Goal: Task Accomplishment & Management: Manage account settings

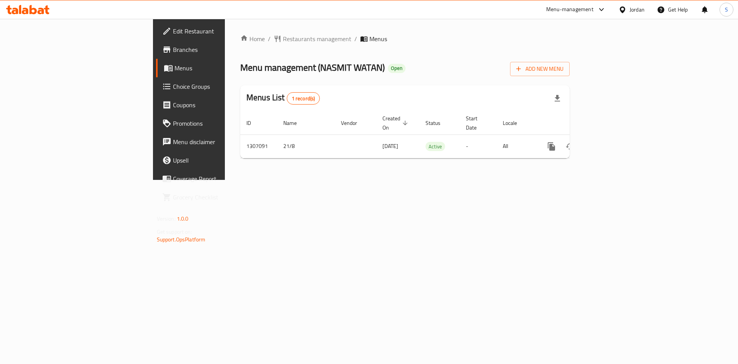
click at [240, 64] on span "Menu management ( [PERSON_NAME] )" at bounding box center [312, 67] width 145 height 17
click at [246, 72] on span "Menu management ( [PERSON_NAME] )" at bounding box center [312, 67] width 145 height 17
click at [268, 64] on span "Menu management ( [PERSON_NAME] )" at bounding box center [312, 67] width 145 height 17
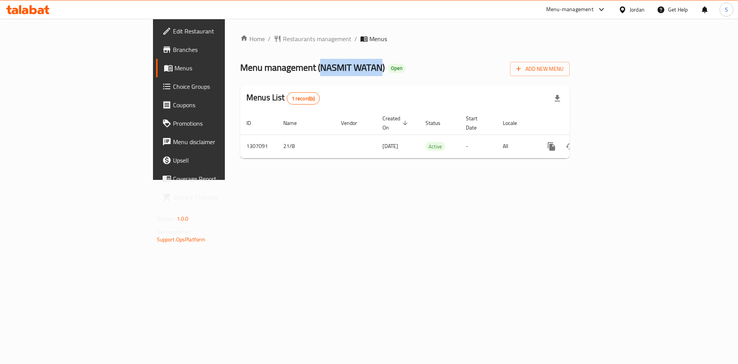
drag, startPoint x: 280, startPoint y: 69, endPoint x: 220, endPoint y: 73, distance: 60.9
click at [240, 73] on span "Menu management ( [PERSON_NAME] )" at bounding box center [312, 67] width 145 height 17
click at [240, 64] on span "Menu management ( [PERSON_NAME] )" at bounding box center [312, 67] width 145 height 17
drag, startPoint x: 230, startPoint y: 67, endPoint x: 279, endPoint y: 65, distance: 49.3
click at [279, 65] on span "Menu management ( [PERSON_NAME] )" at bounding box center [312, 67] width 145 height 17
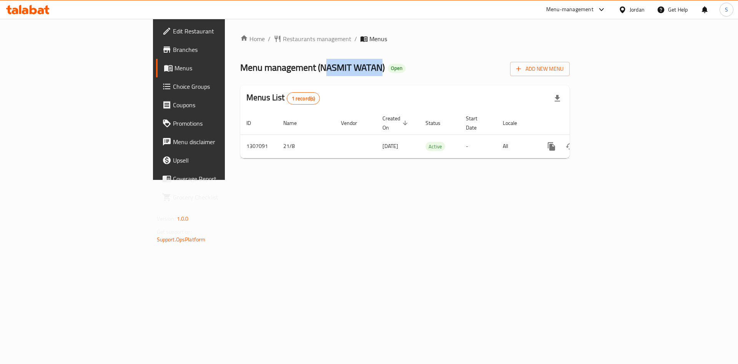
click at [281, 65] on span "Menu management ( [PERSON_NAME] )" at bounding box center [312, 67] width 145 height 17
drag, startPoint x: 282, startPoint y: 65, endPoint x: 219, endPoint y: 65, distance: 63.0
click at [240, 65] on span "Menu management ( [PERSON_NAME] )" at bounding box center [312, 67] width 145 height 17
drag, startPoint x: 219, startPoint y: 65, endPoint x: 278, endPoint y: 73, distance: 60.1
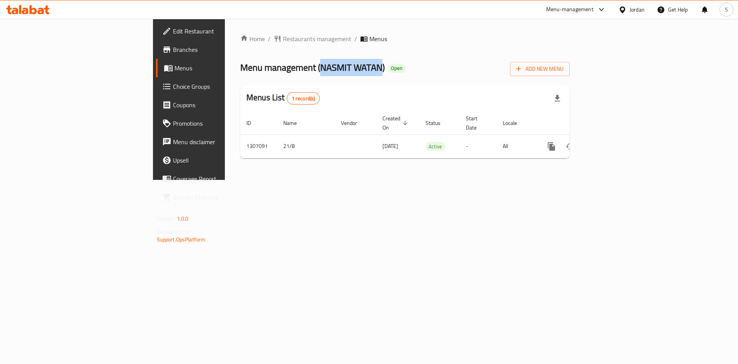
click at [278, 73] on span "Menu management ( [PERSON_NAME] )" at bounding box center [312, 67] width 145 height 17
drag, startPoint x: 282, startPoint y: 65, endPoint x: 220, endPoint y: 65, distance: 62.7
click at [240, 65] on span "Menu management ( [PERSON_NAME] )" at bounding box center [312, 67] width 145 height 17
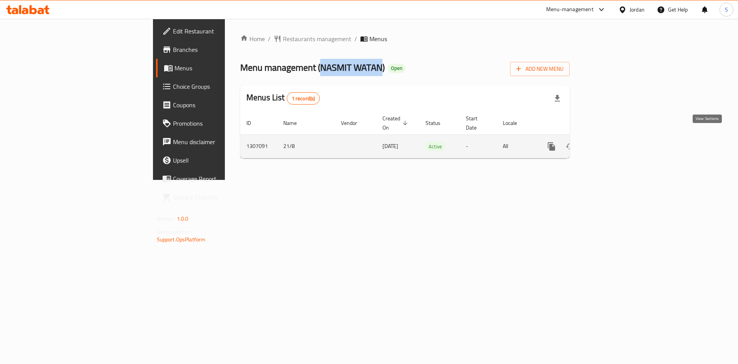
click at [612, 142] on icon "enhanced table" at bounding box center [606, 146] width 9 height 9
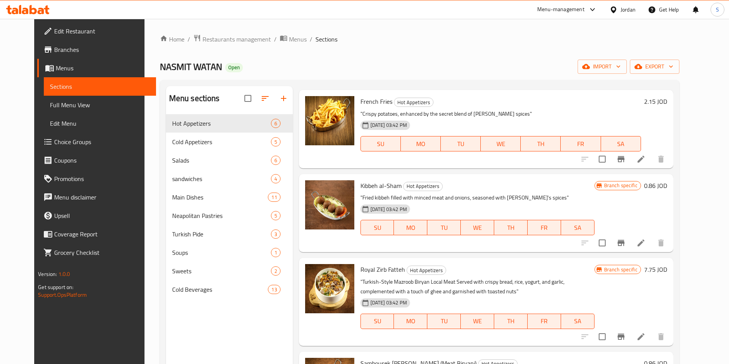
scroll to position [115, 0]
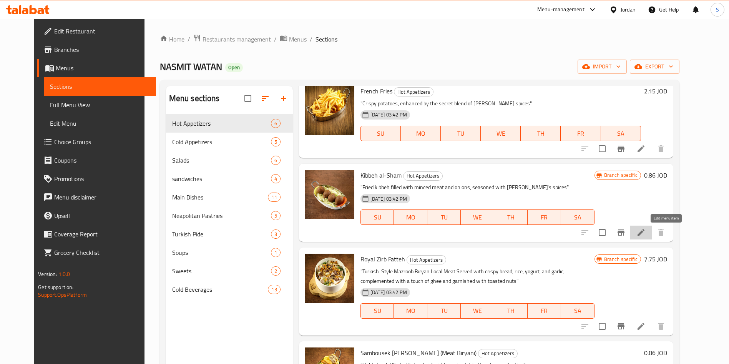
click at [646, 231] on icon at bounding box center [641, 232] width 9 height 9
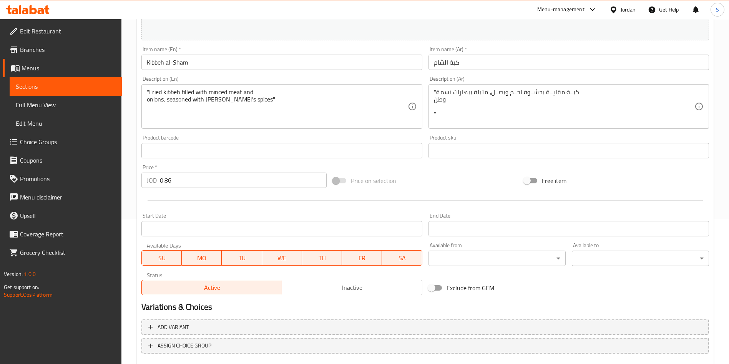
scroll to position [75, 0]
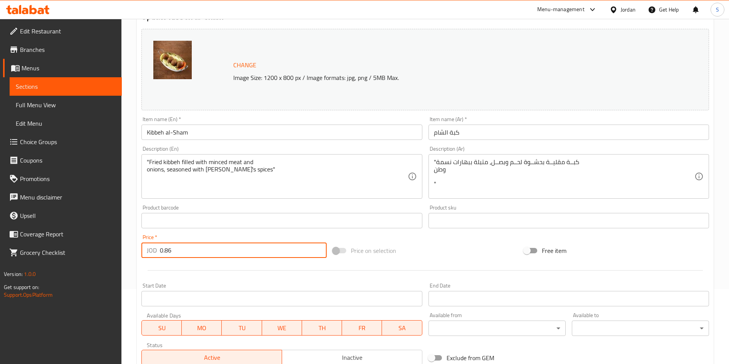
drag, startPoint x: 172, startPoint y: 249, endPoint x: 160, endPoint y: 249, distance: 11.9
click at [160, 249] on input "0.86" at bounding box center [243, 250] width 167 height 15
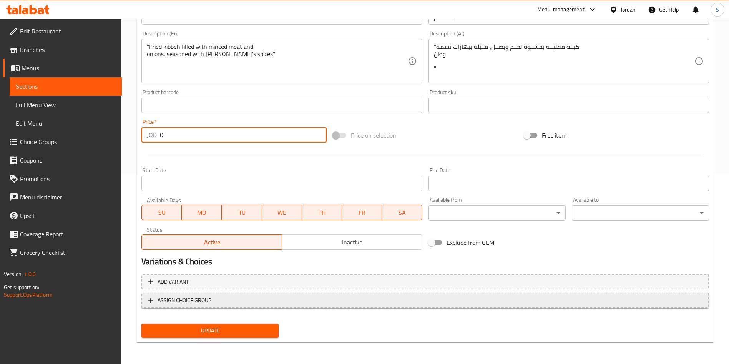
type input "0"
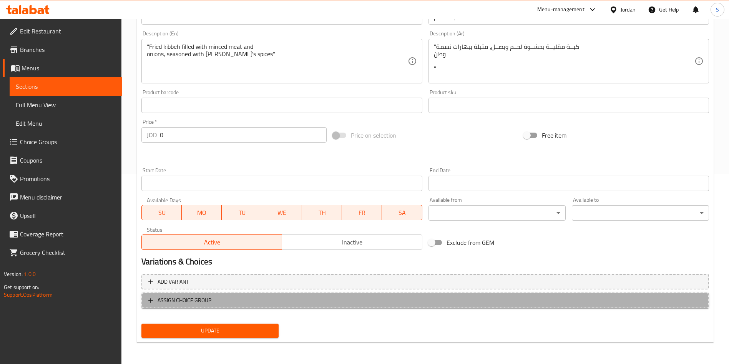
click at [248, 300] on span "ASSIGN CHOICE GROUP" at bounding box center [425, 301] width 554 height 10
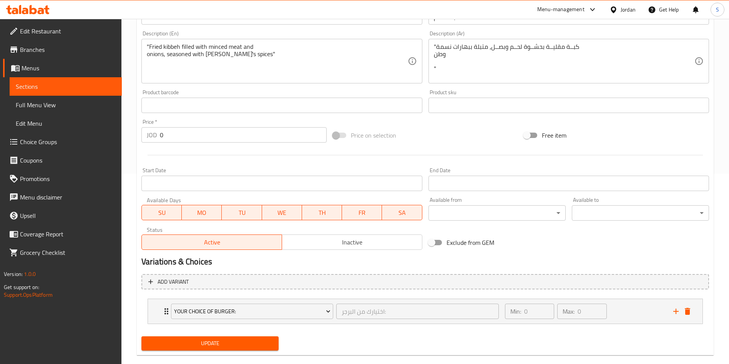
scroll to position [203, 0]
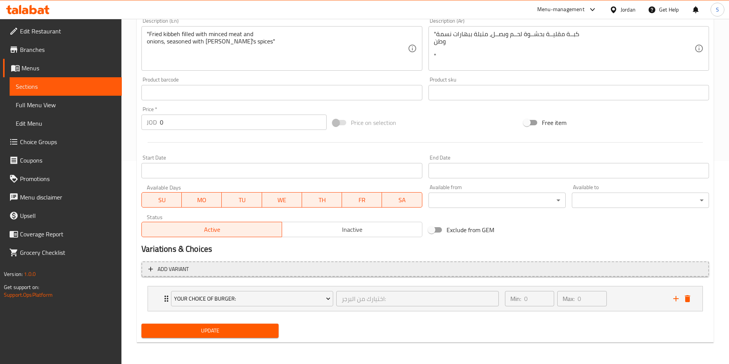
click at [248, 276] on button "Add variant" at bounding box center [425, 269] width 568 height 16
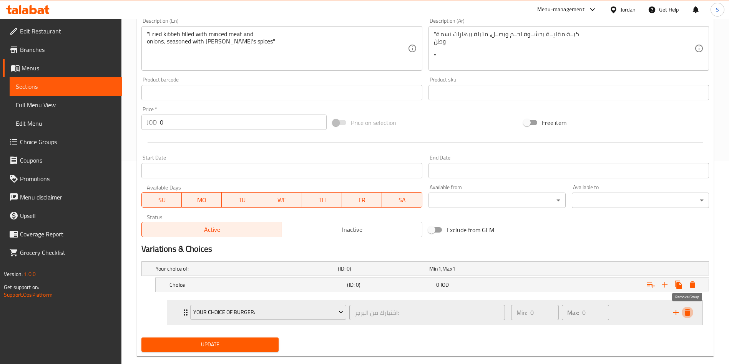
click at [688, 315] on icon "delete" at bounding box center [687, 312] width 5 height 7
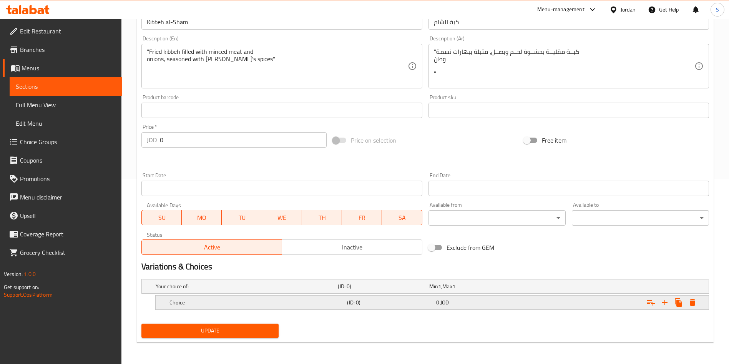
click at [218, 299] on h5 "Choice" at bounding box center [257, 303] width 175 height 8
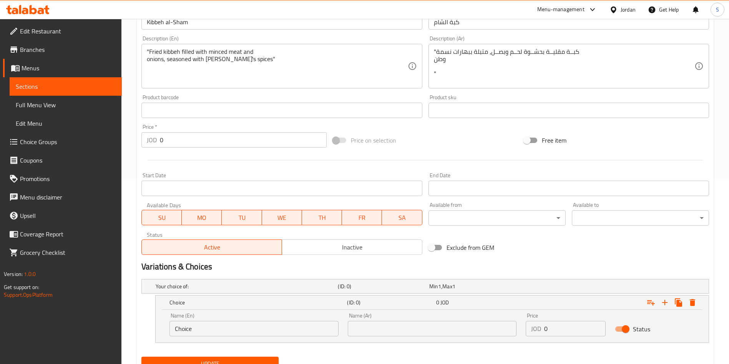
click at [361, 327] on input "text" at bounding box center [432, 328] width 169 height 15
click at [289, 326] on input "Choice" at bounding box center [254, 328] width 169 height 15
type input "kebbeh"
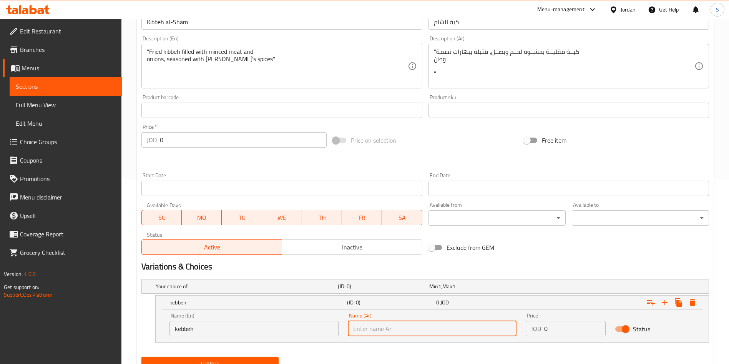
click at [383, 330] on input "text" at bounding box center [432, 328] width 169 height 15
type input "كبة"
click at [544, 329] on div "JOD 0 Price" at bounding box center [566, 328] width 80 height 15
click at [450, 299] on div "0 JOD" at bounding box center [479, 303] width 86 height 8
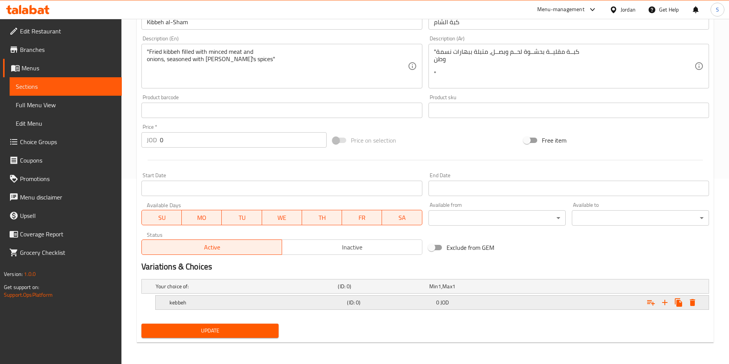
click at [450, 299] on div "0 JOD" at bounding box center [479, 303] width 86 height 8
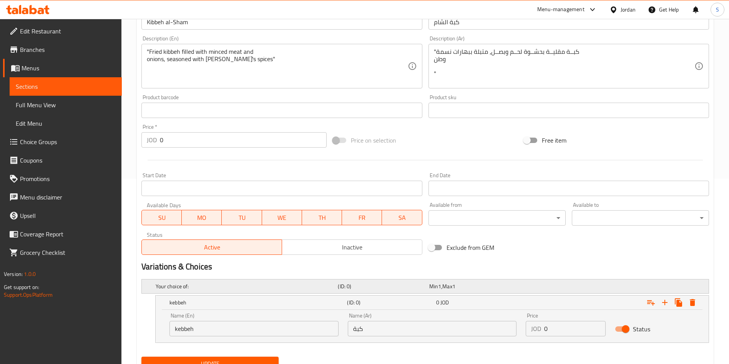
click at [447, 284] on span "Max" at bounding box center [447, 286] width 10 height 10
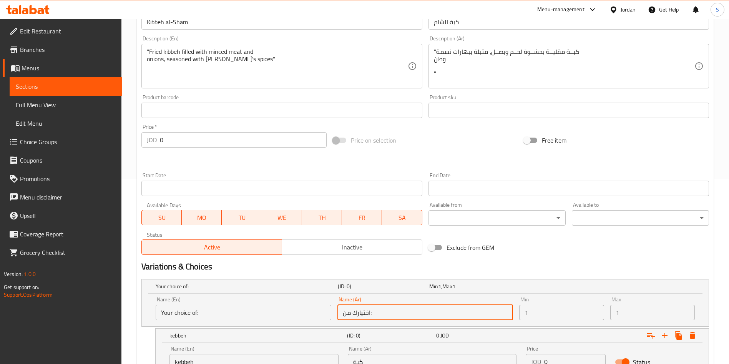
click at [424, 315] on input "اختيارك من:" at bounding box center [426, 312] width 176 height 15
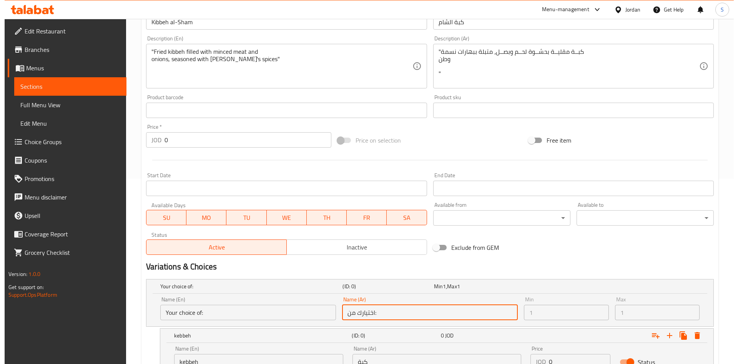
scroll to position [251, 0]
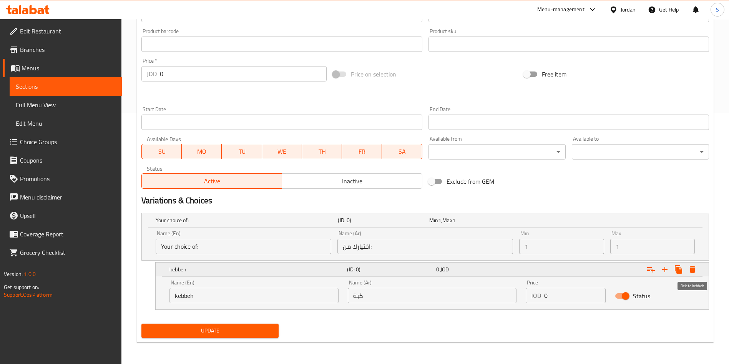
click at [692, 265] on icon "Expand" at bounding box center [692, 269] width 9 height 9
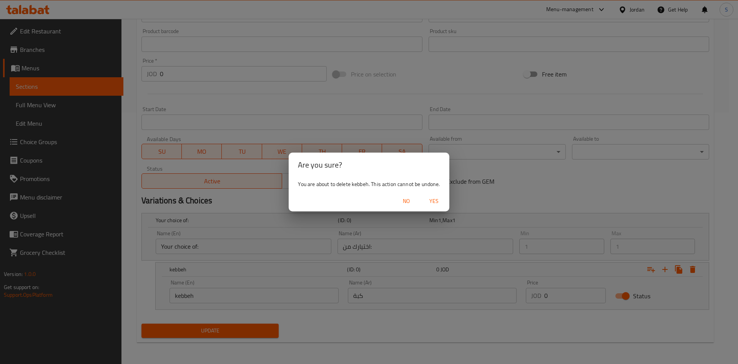
click at [436, 204] on span "Yes" at bounding box center [434, 201] width 18 height 10
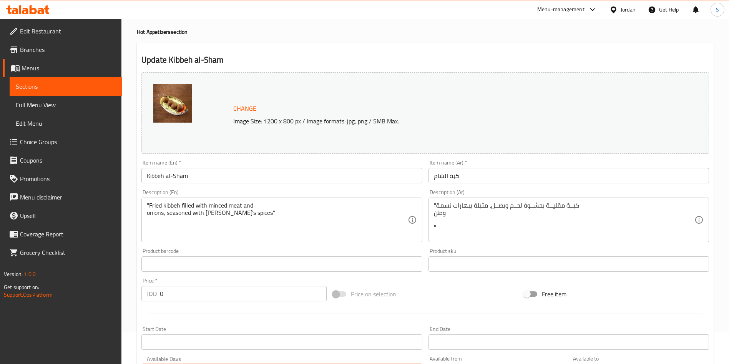
scroll to position [0, 0]
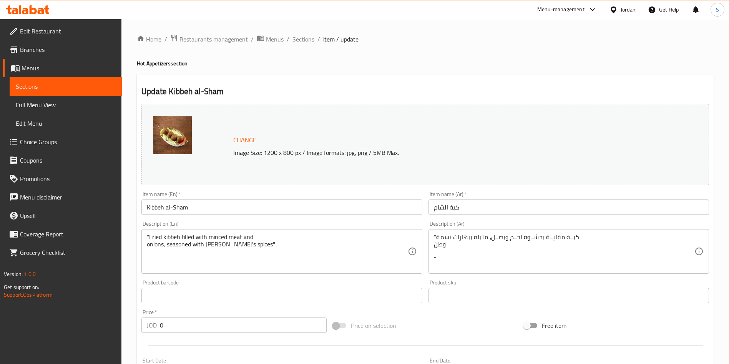
click at [35, 144] on span "Choice Groups" at bounding box center [68, 141] width 96 height 9
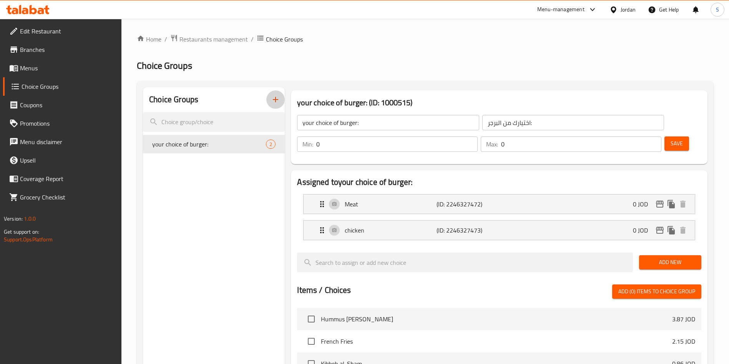
click at [274, 103] on icon "button" at bounding box center [275, 99] width 9 height 9
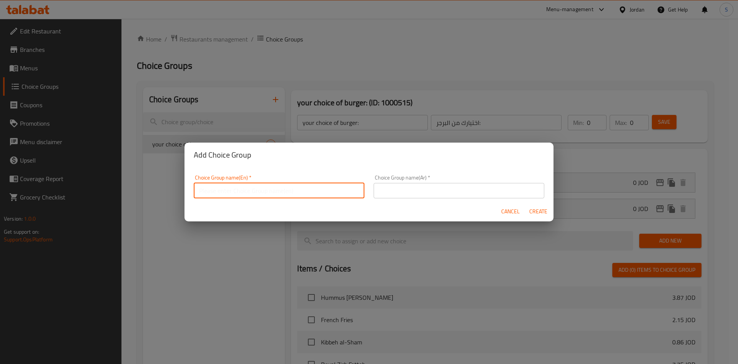
click at [230, 190] on input "text" at bounding box center [279, 190] width 171 height 15
type input "،"
type input "kebbeh"
click at [484, 182] on div "Choice Group name(Ar)   * Choice Group name(Ar) *" at bounding box center [459, 186] width 171 height 23
click at [484, 185] on input "text" at bounding box center [459, 190] width 171 height 15
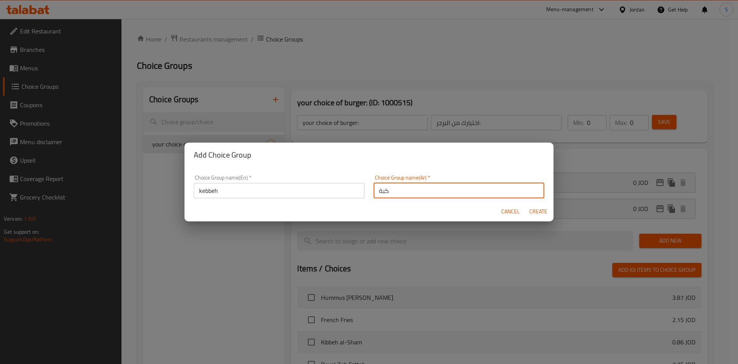
type input "كبة"
click at [541, 210] on span "Create" at bounding box center [538, 212] width 18 height 10
type input "kebbeh"
type input "كبة"
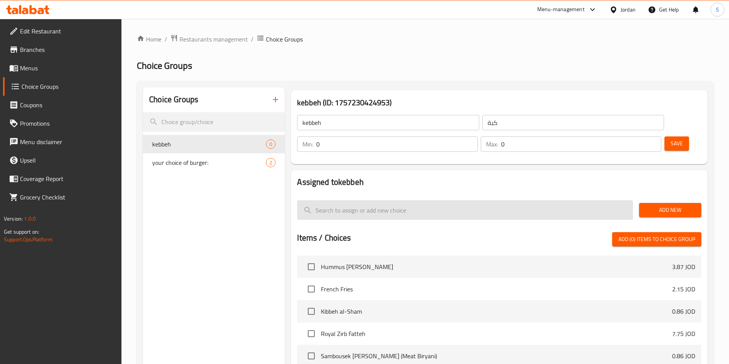
scroll to position [58, 0]
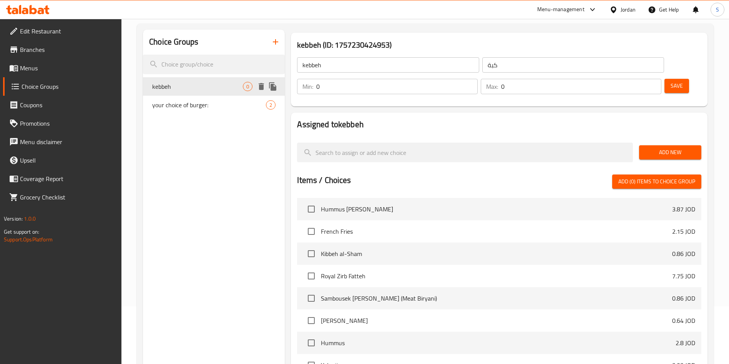
click at [223, 82] on span "kebbeh" at bounding box center [197, 86] width 91 height 9
click at [211, 92] on div "kebbeh 0" at bounding box center [214, 86] width 142 height 18
click at [210, 85] on span "kebbeh" at bounding box center [197, 86] width 91 height 9
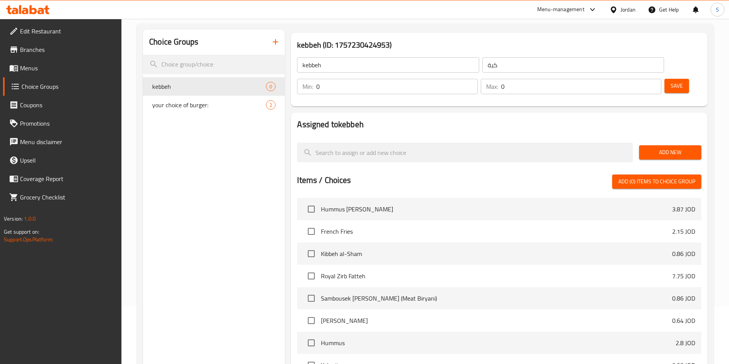
click at [667, 148] on span "Add New" at bounding box center [670, 153] width 50 height 10
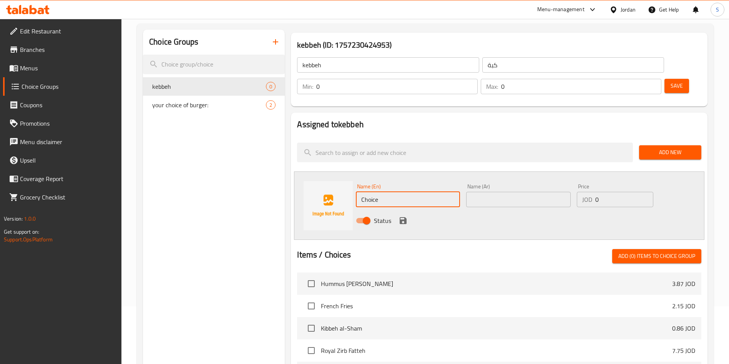
click at [395, 192] on input "Choice" at bounding box center [408, 199] width 104 height 15
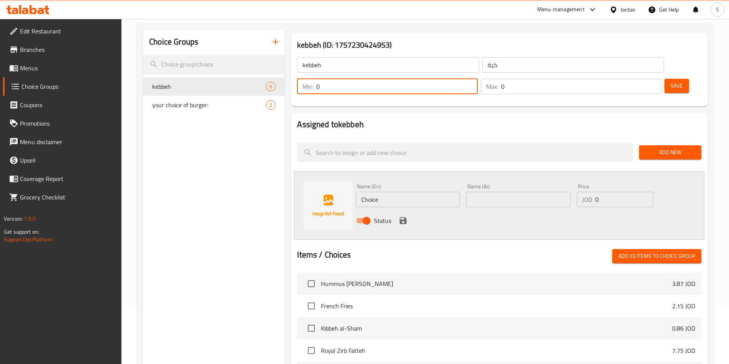
drag, startPoint x: 602, startPoint y: 62, endPoint x: 589, endPoint y: 62, distance: 13.5
click at [478, 79] on input "0" at bounding box center [396, 86] width 161 height 15
type input "4"
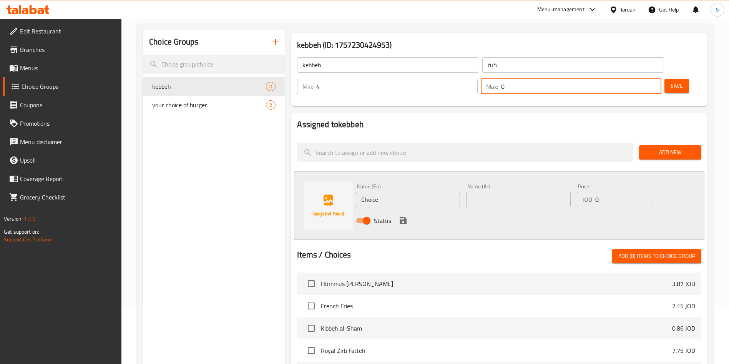
drag, startPoint x: 638, startPoint y: 65, endPoint x: 632, endPoint y: 65, distance: 6.2
click at [632, 79] on input "0" at bounding box center [581, 86] width 160 height 15
type input "0"
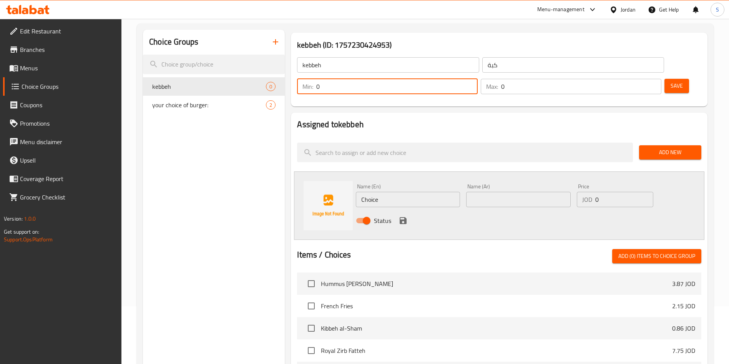
drag, startPoint x: 522, startPoint y: 169, endPoint x: 626, endPoint y: 75, distance: 140.7
click at [626, 75] on div "kebbeh (ID: 1757230424953) kebbeh ​ كبة ​ Min: 0 ​ Max: 0 ​ Save Assigned to ke…" at bounding box center [498, 290] width 426 height 521
drag, startPoint x: 605, startPoint y: 70, endPoint x: 593, endPoint y: 62, distance: 15.2
click at [479, 77] on div "Min: 0 ​" at bounding box center [388, 86] width 184 height 18
click at [478, 79] on input "1" at bounding box center [396, 86] width 161 height 15
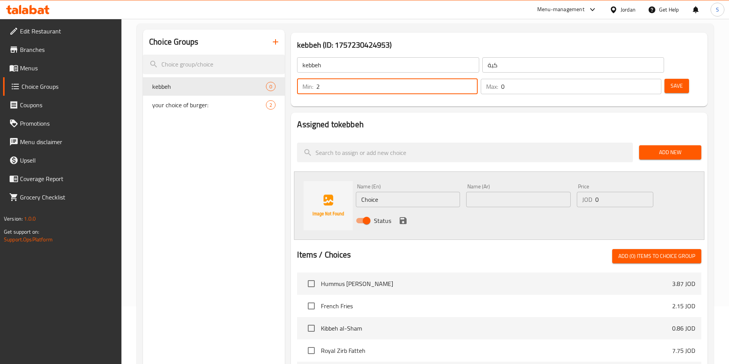
click at [478, 79] on input "2" at bounding box center [396, 86] width 161 height 15
click at [478, 79] on input "3" at bounding box center [396, 86] width 161 height 15
type input "4"
click at [478, 79] on input "4" at bounding box center [396, 86] width 161 height 15
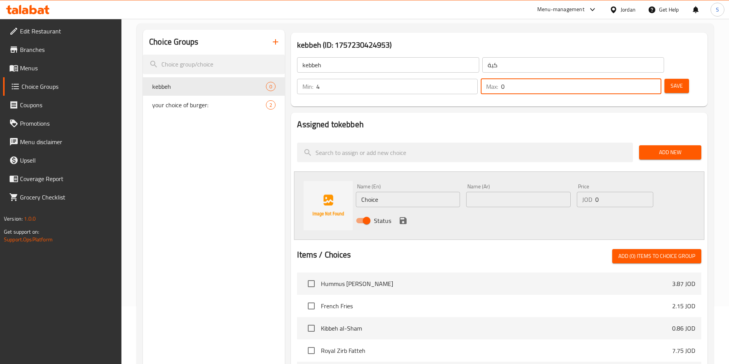
drag, startPoint x: 630, startPoint y: 67, endPoint x: 641, endPoint y: 69, distance: 11.3
click at [641, 79] on div "Max: 0 ​" at bounding box center [571, 86] width 181 height 15
click at [643, 79] on input "5" at bounding box center [581, 86] width 160 height 15
type input "4"
click at [642, 79] on input "4" at bounding box center [581, 86] width 160 height 15
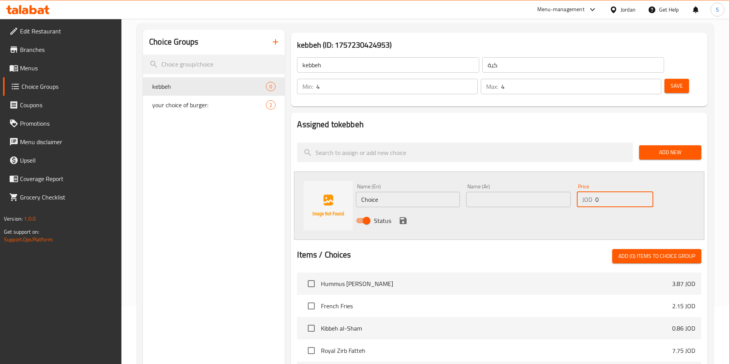
drag, startPoint x: 606, startPoint y: 184, endPoint x: 582, endPoint y: 177, distance: 25.2
click at [582, 192] on div "JOD 0 Price" at bounding box center [615, 199] width 77 height 15
paste input ".86"
type input "0.86"
click at [406, 216] on icon "save" at bounding box center [403, 220] width 9 height 9
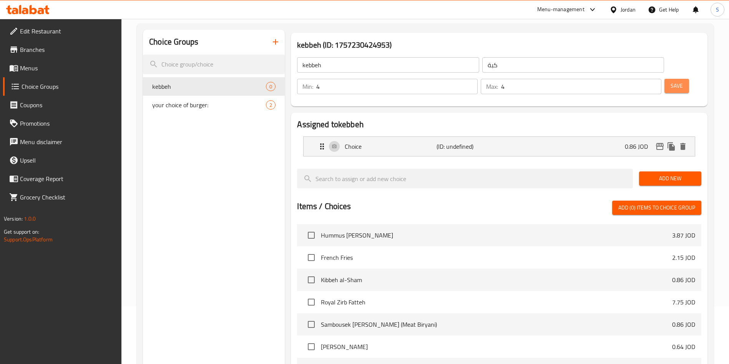
click at [671, 81] on span "Save" at bounding box center [677, 86] width 12 height 10
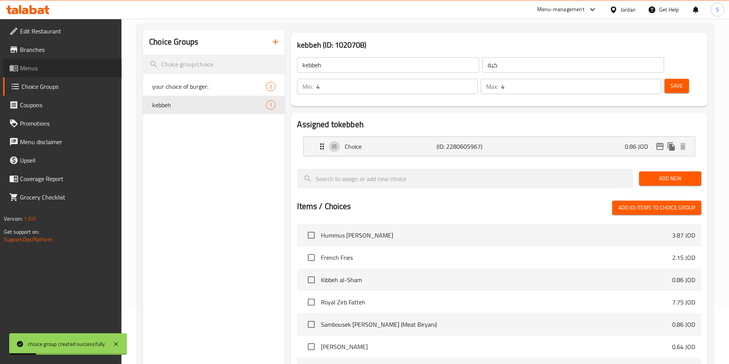
click at [27, 63] on span "Menus" at bounding box center [68, 67] width 96 height 9
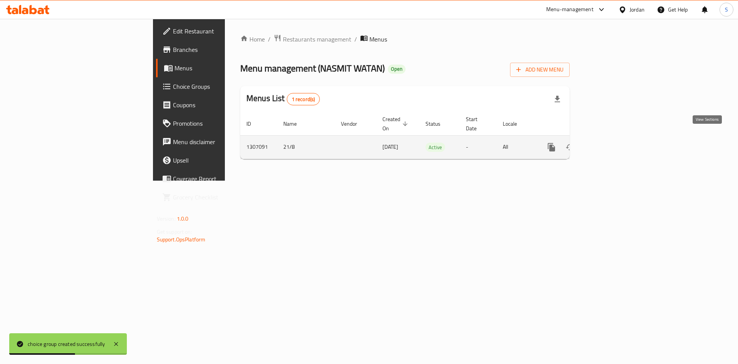
click at [612, 143] on icon "enhanced table" at bounding box center [606, 147] width 9 height 9
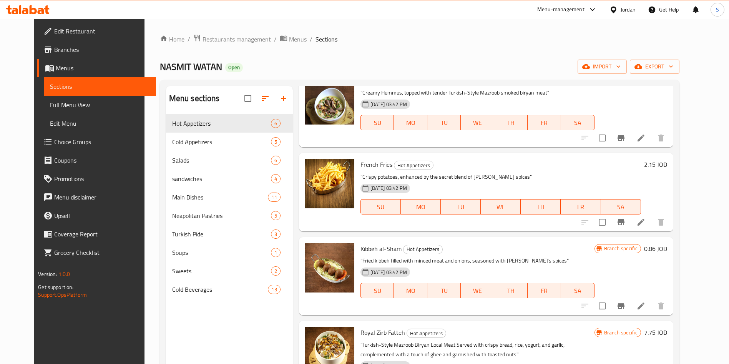
scroll to position [58, 0]
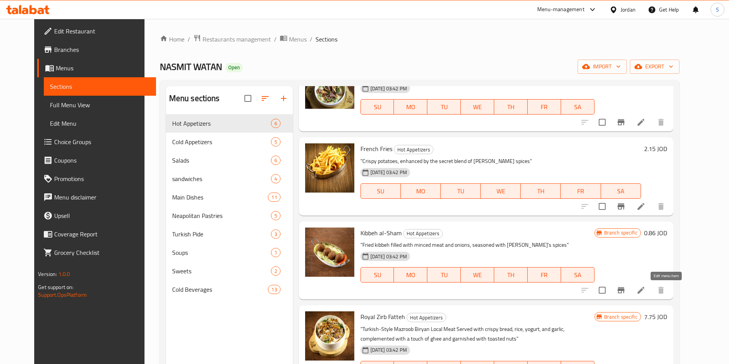
click at [646, 288] on icon at bounding box center [641, 290] width 9 height 9
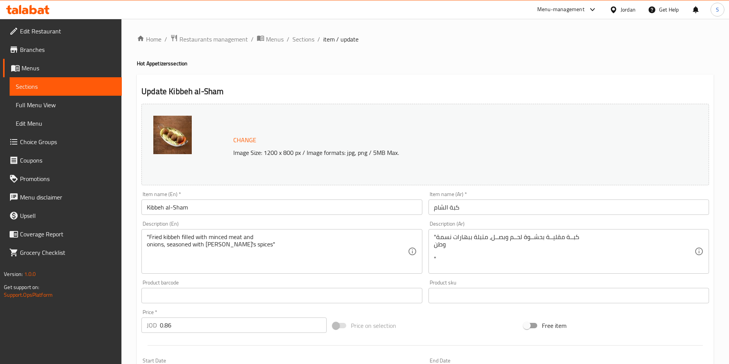
scroll to position [190, 0]
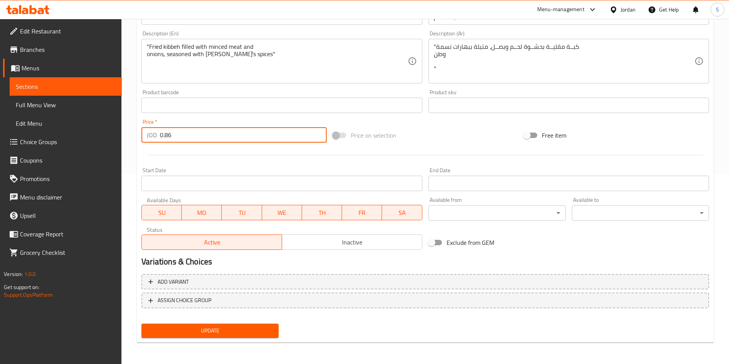
drag, startPoint x: 196, startPoint y: 129, endPoint x: 84, endPoint y: 127, distance: 111.9
click at [84, 127] on div "Edit Restaurant Branches Menus Sections Full Menu View Edit Menu Choice Groups …" at bounding box center [364, 97] width 729 height 536
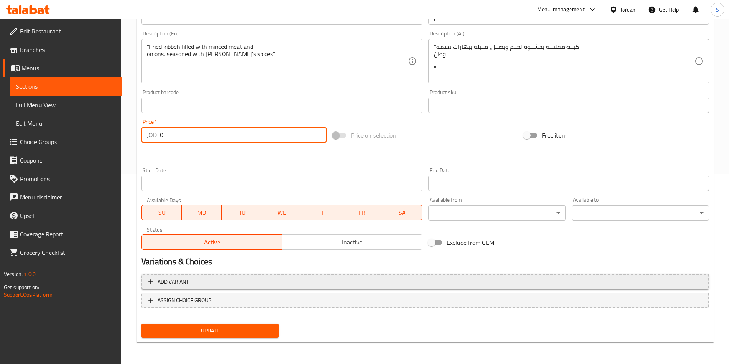
type input "0"
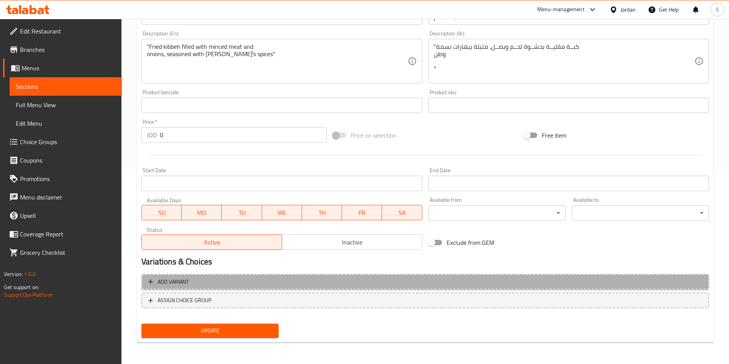
click at [172, 281] on span "Add variant" at bounding box center [173, 282] width 31 height 10
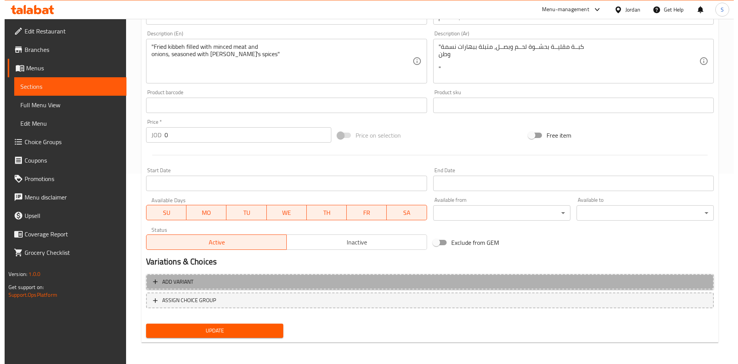
scroll to position [185, 0]
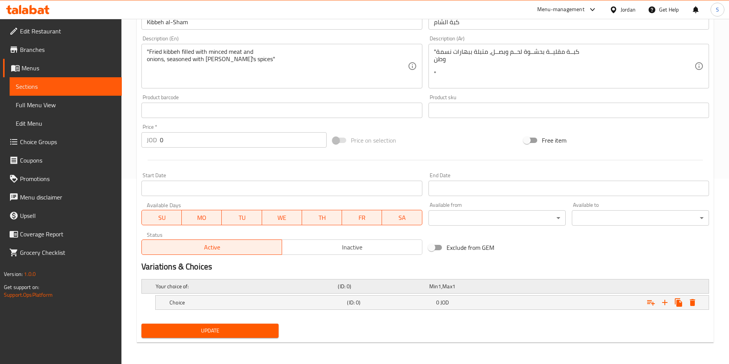
click at [208, 279] on div "Your choice of: (ID: 0) Min 1 , Max 1" at bounding box center [427, 286] width 547 height 17
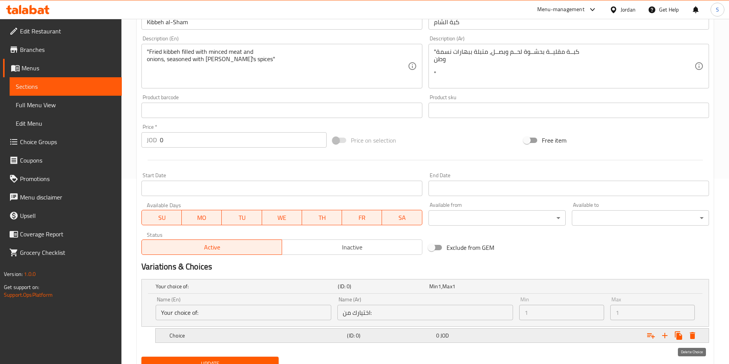
click at [696, 337] on icon "Expand" at bounding box center [692, 335] width 9 height 9
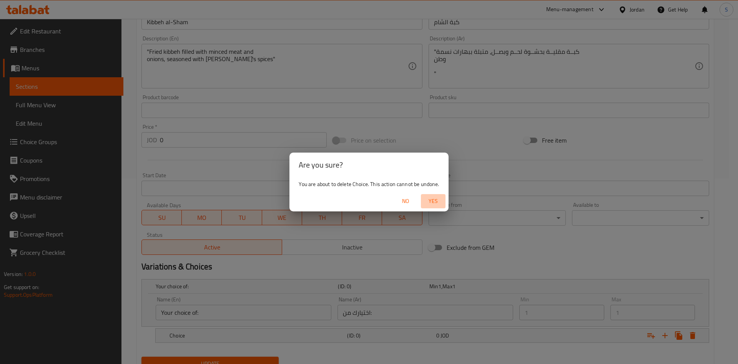
click at [423, 201] on button "Yes" at bounding box center [433, 201] width 25 height 14
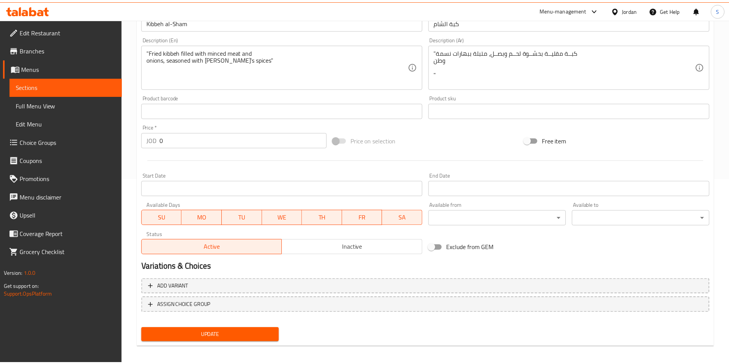
scroll to position [183, 0]
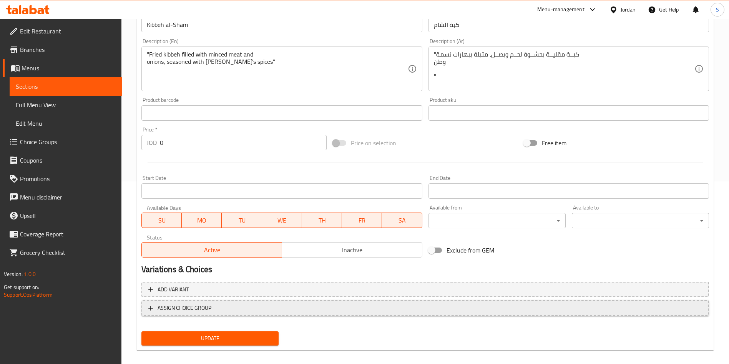
click at [324, 312] on span "ASSIGN CHOICE GROUP" at bounding box center [425, 308] width 554 height 10
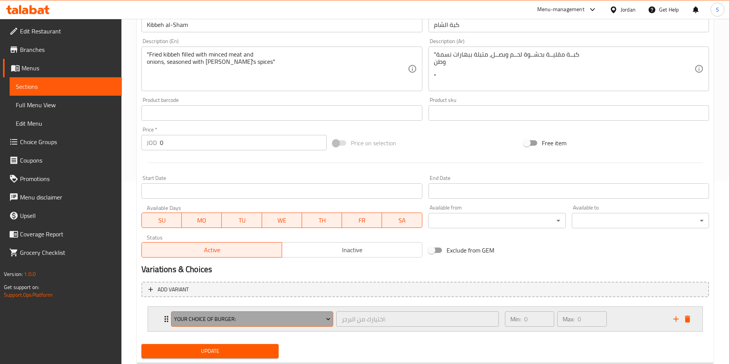
click at [288, 315] on span "your choice of burger:" at bounding box center [252, 319] width 156 height 10
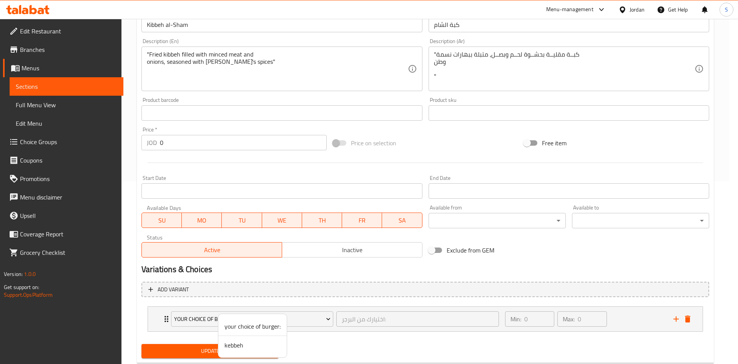
click at [255, 343] on span "kebbeh" at bounding box center [253, 345] width 56 height 9
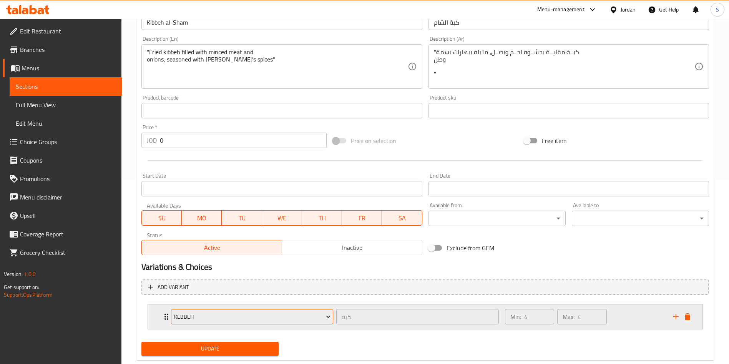
scroll to position [203, 0]
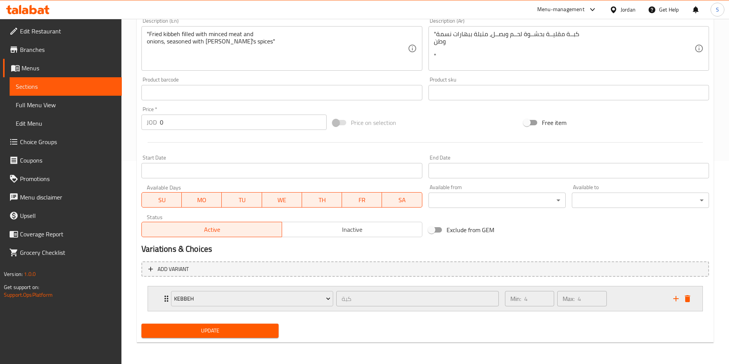
click at [615, 300] on div "Min: 4 ​ Max: 4 ​" at bounding box center [585, 298] width 168 height 25
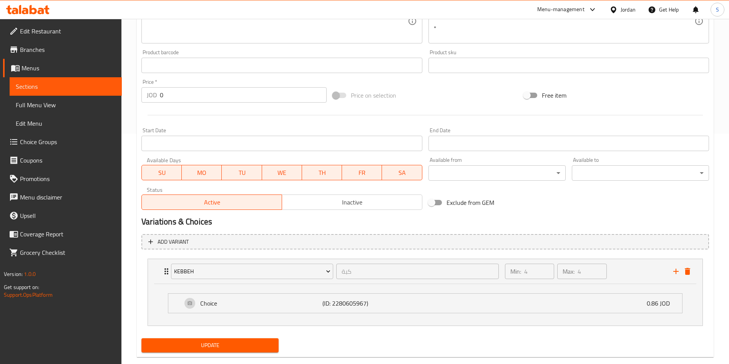
scroll to position [245, 0]
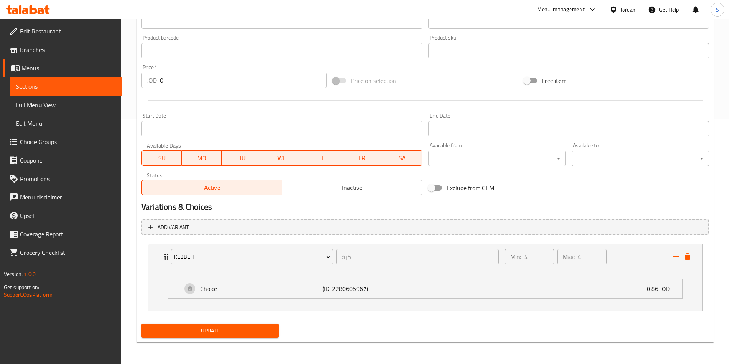
click at [252, 329] on span "Update" at bounding box center [210, 331] width 125 height 10
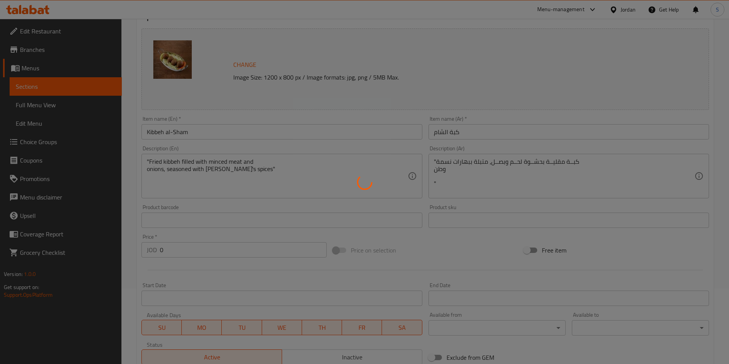
scroll to position [14, 0]
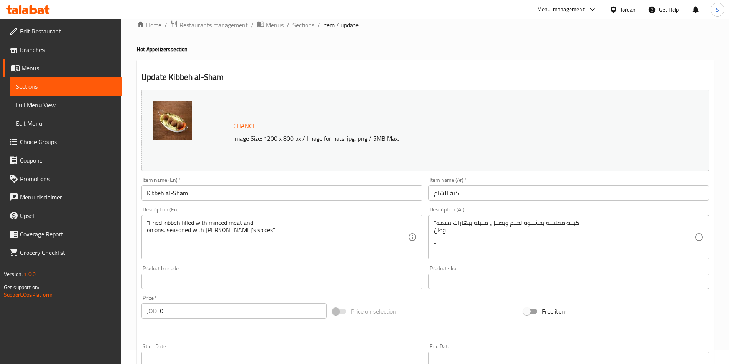
click at [297, 22] on span "Sections" at bounding box center [304, 24] width 22 height 9
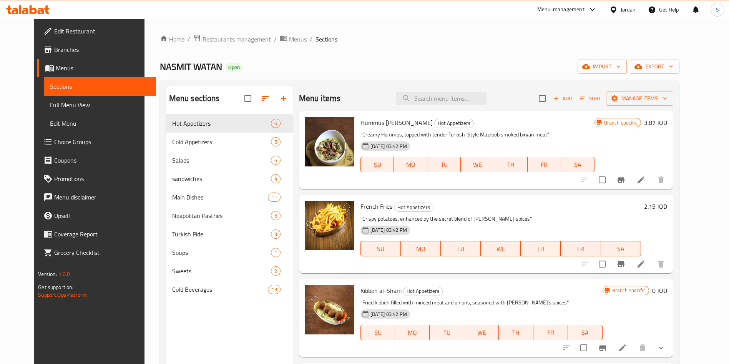
click at [583, 9] on div "Menu-management" at bounding box center [560, 9] width 47 height 9
click at [528, 88] on div "Restaurant-Management" at bounding box center [519, 85] width 60 height 8
